Goal: Information Seeking & Learning: Find specific fact

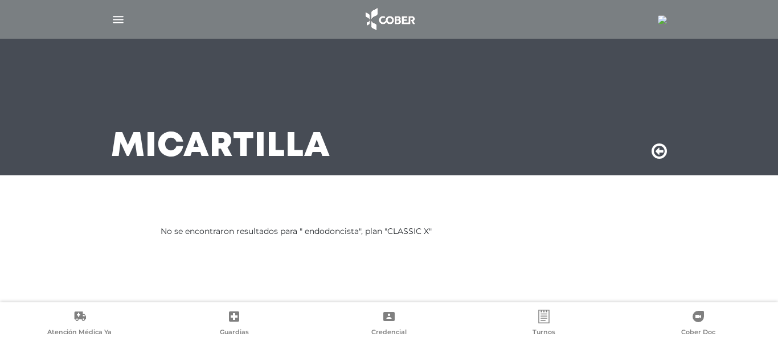
click at [662, 21] on img at bounding box center [662, 19] width 9 height 9
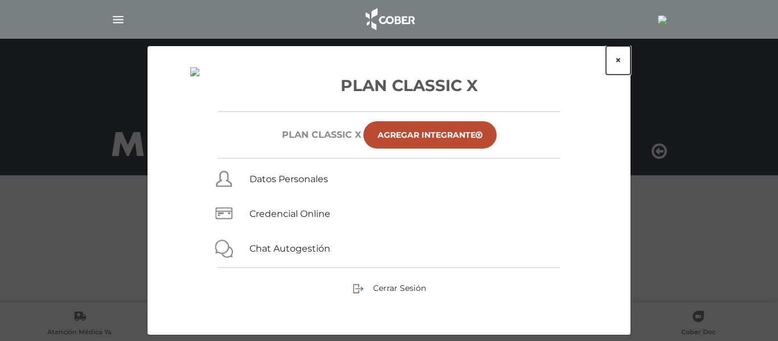
click at [620, 58] on button "×" at bounding box center [618, 60] width 24 height 28
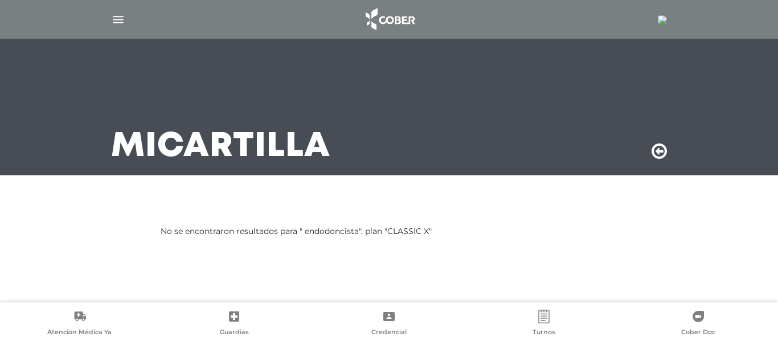
click at [659, 20] on img at bounding box center [662, 19] width 9 height 9
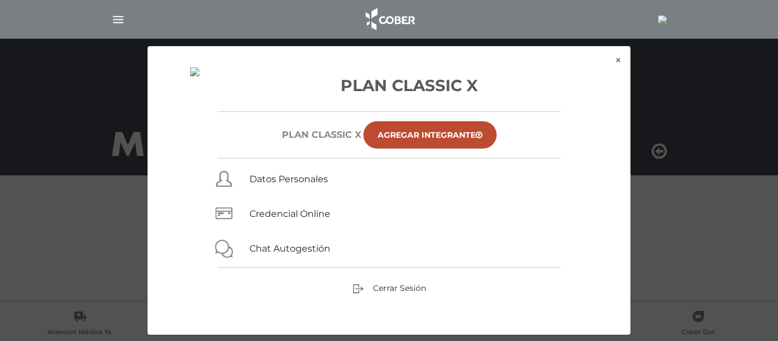
click at [118, 19] on img "button" at bounding box center [118, 20] width 14 height 14
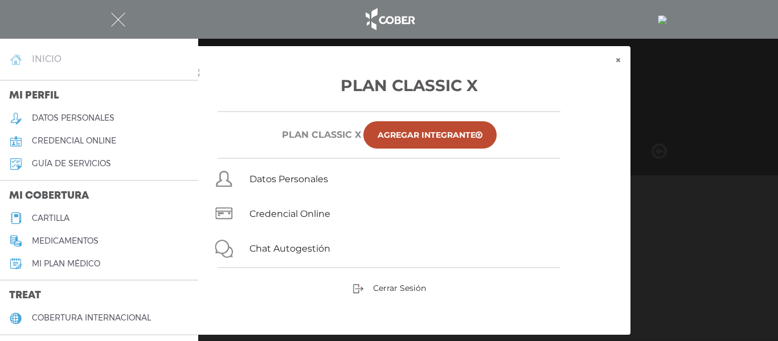
click at [50, 60] on h4 "inicio" at bounding box center [47, 59] width 30 height 11
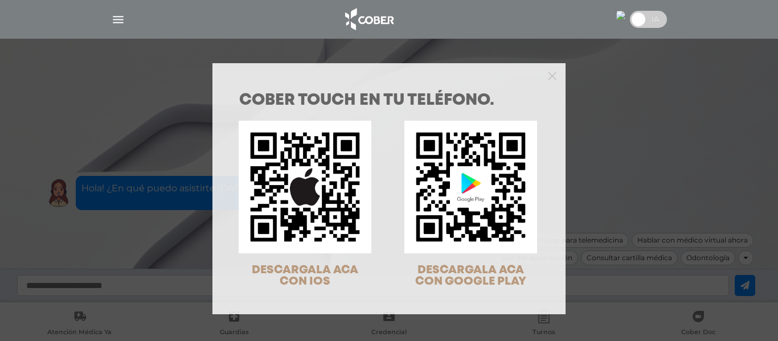
click at [556, 71] on div at bounding box center [388, 74] width 353 height 23
click at [548, 78] on icon "Close" at bounding box center [552, 76] width 9 height 9
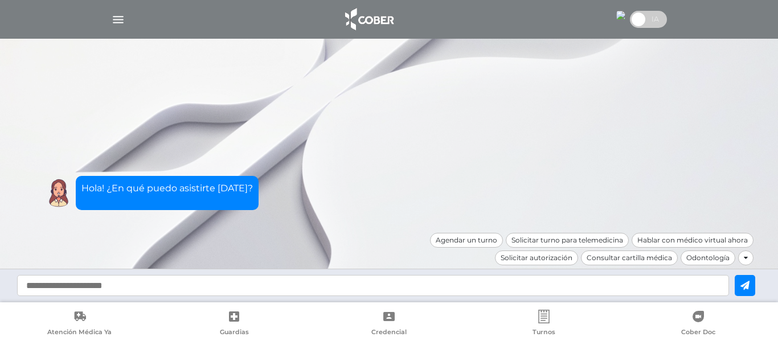
click at [340, 282] on input "text" at bounding box center [373, 285] width 712 height 21
type input "**********"
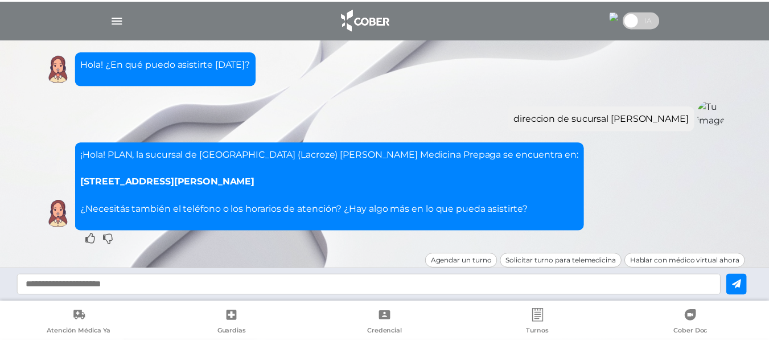
scroll to position [21, 0]
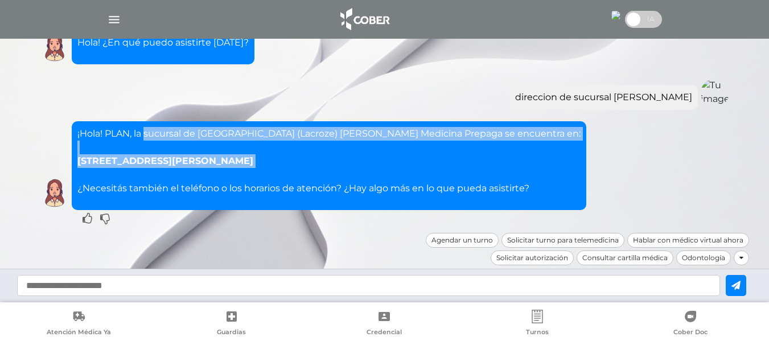
drag, startPoint x: 146, startPoint y: 131, endPoint x: 442, endPoint y: 174, distance: 299.7
click at [442, 174] on p "¡Hola! PLAN, la sucursal de [GEOGRAPHIC_DATA] (Lacroze) de [GEOGRAPHIC_DATA] se…" at bounding box center [328, 161] width 503 height 68
copy p "sucursal de Colegiales (Lacroze) [PERSON_NAME] Medicina Prepaga se encuentra en…"
